Goal: Information Seeking & Learning: Check status

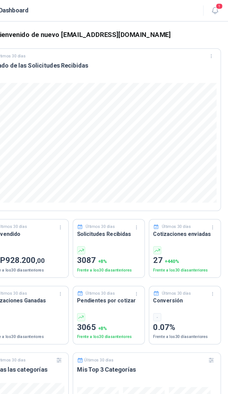
click at [212, 10] on button "1" at bounding box center [217, 9] width 10 height 10
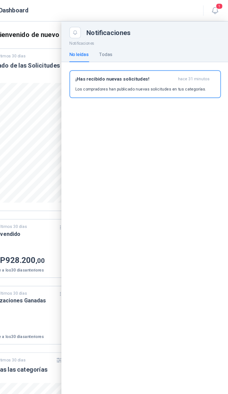
click at [138, 64] on h3 "¡Has recibido nuevas solicitudes!" at bounding box center [143, 65] width 82 height 5
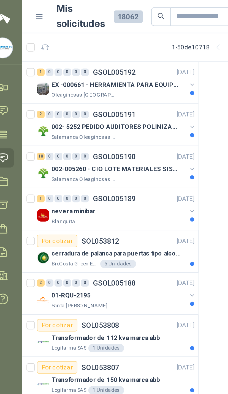
click at [109, 47] on icon "button" at bounding box center [111, 45] width 4 height 4
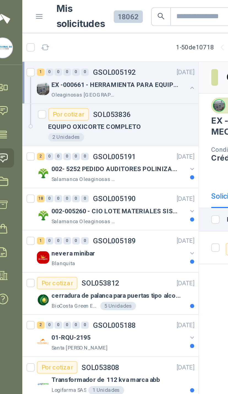
click at [109, 92] on div at bounding box center [111, 91] width 4 height 9
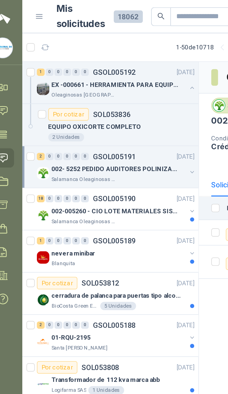
click at [109, 90] on button "button" at bounding box center [111, 91] width 4 height 4
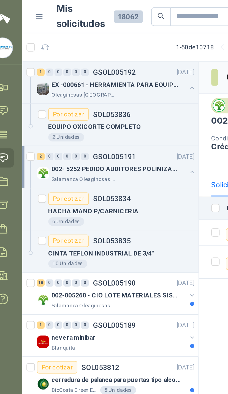
click at [109, 155] on button "button" at bounding box center [111, 156] width 4 height 4
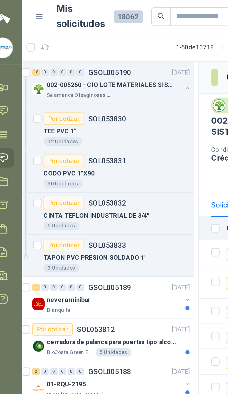
scroll to position [423, 2]
